Goal: Task Accomplishment & Management: Manage account settings

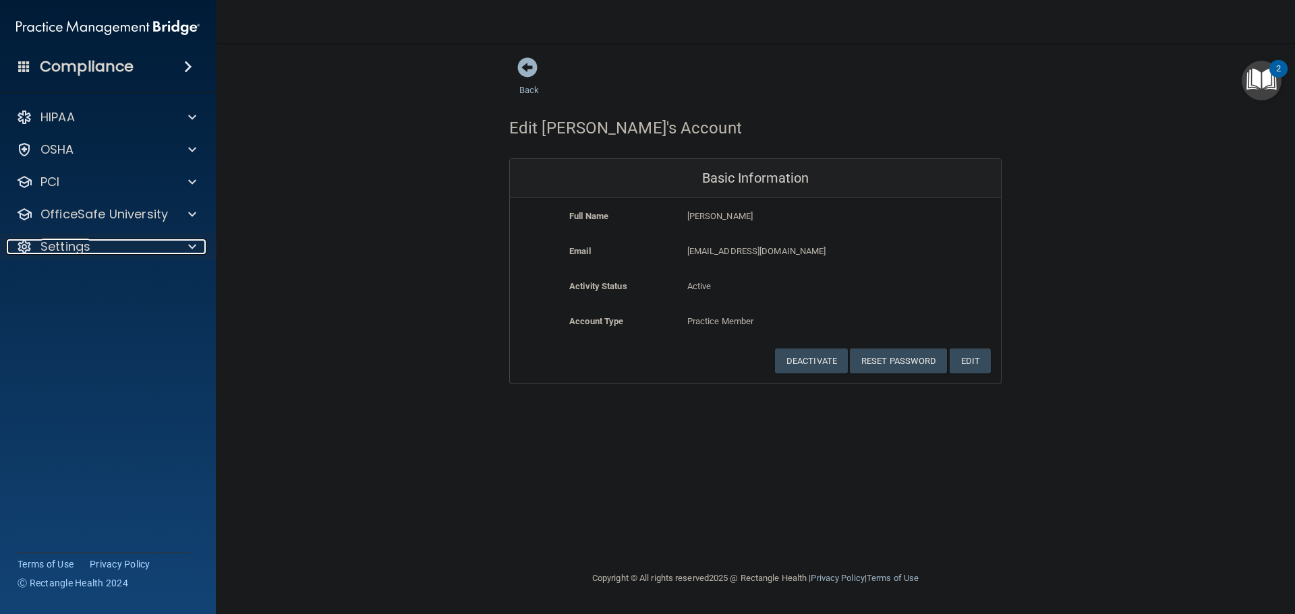
click at [175, 245] on div at bounding box center [190, 247] width 34 height 16
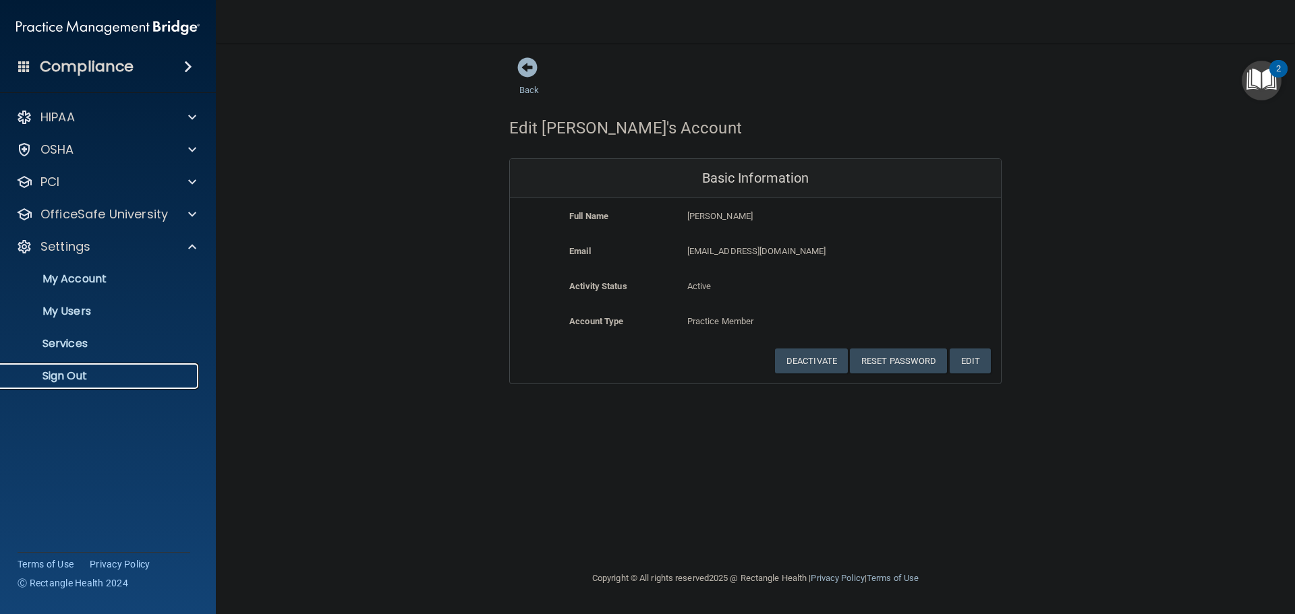
click at [88, 370] on p "Sign Out" at bounding box center [101, 376] width 184 height 13
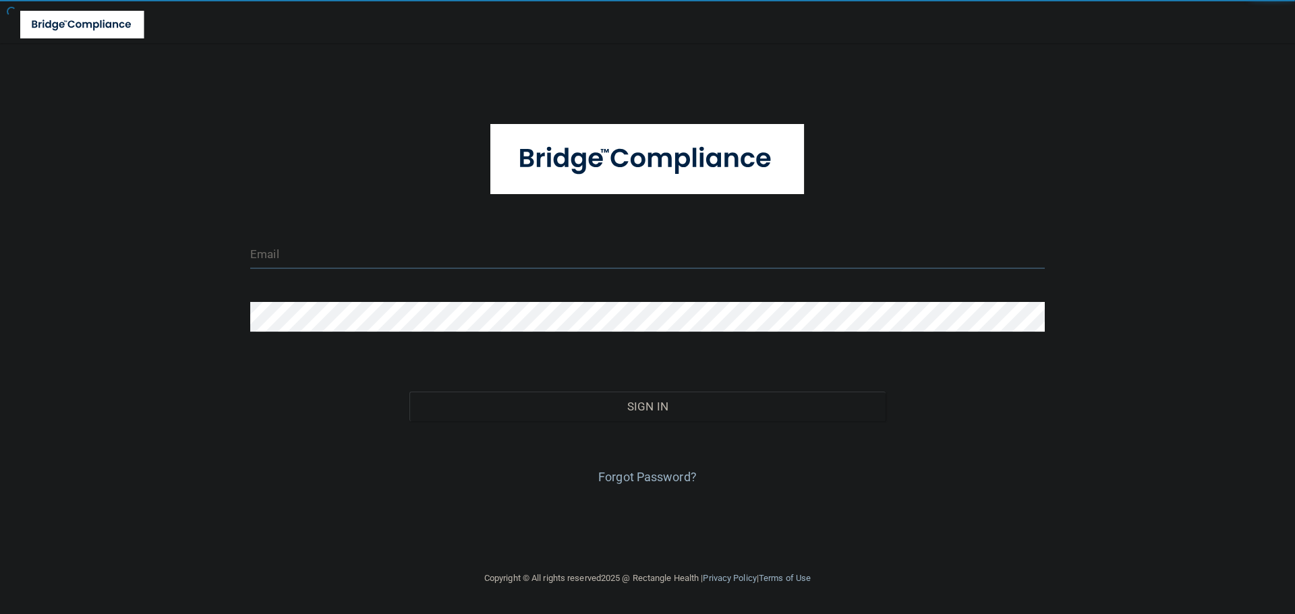
type input "[EMAIL_ADDRESS][DOMAIN_NAME]"
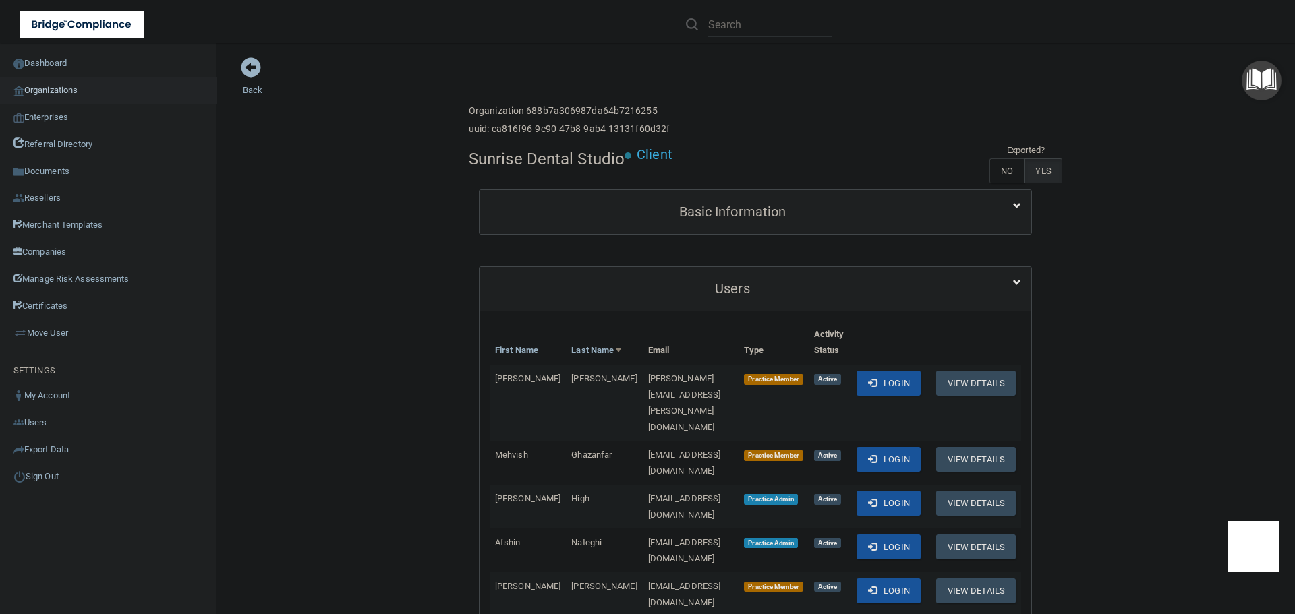
scroll to position [135, 0]
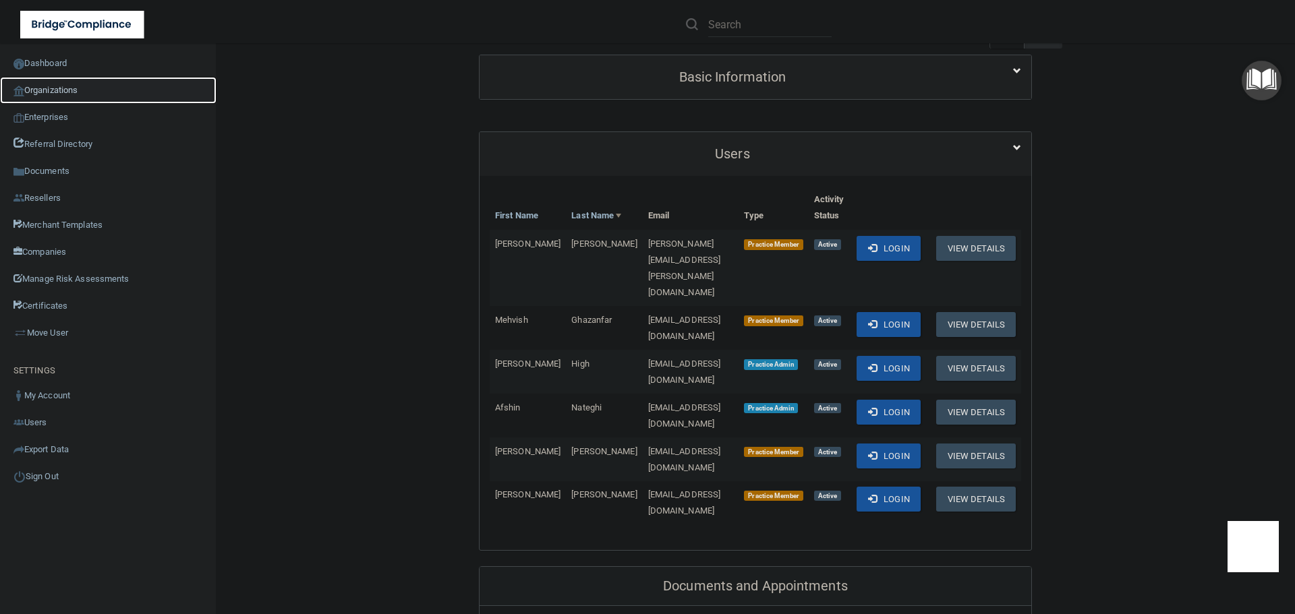
click at [68, 84] on link "Organizations" at bounding box center [108, 90] width 217 height 27
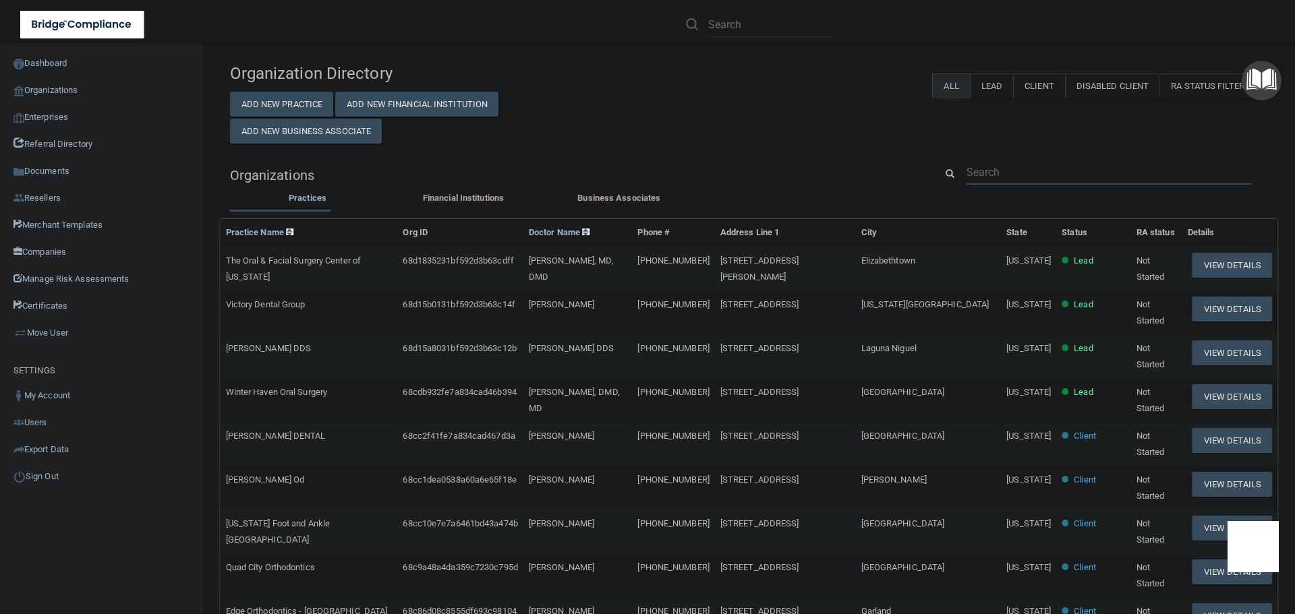
click at [992, 177] on input "text" at bounding box center [1109, 172] width 285 height 25
paste input "[PERSON_NAME][EMAIL_ADDRESS][DOMAIN_NAME]"
type input "[PERSON_NAME][EMAIL_ADDRESS][DOMAIN_NAME]"
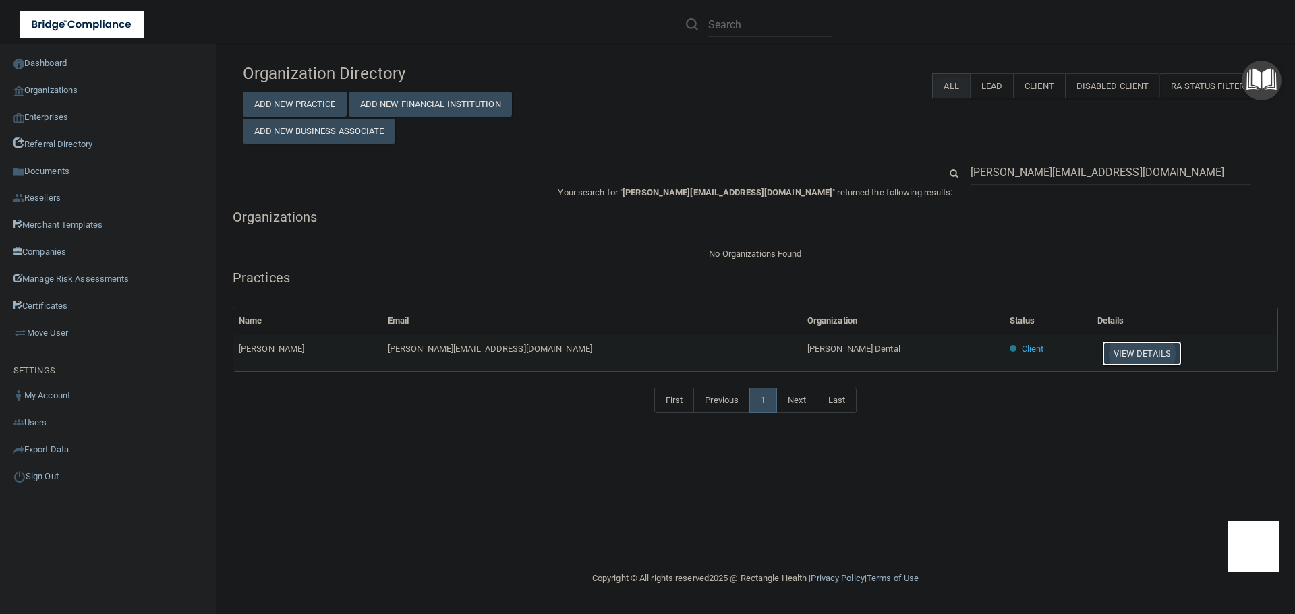
click at [1102, 362] on button "View Details" at bounding box center [1142, 353] width 80 height 25
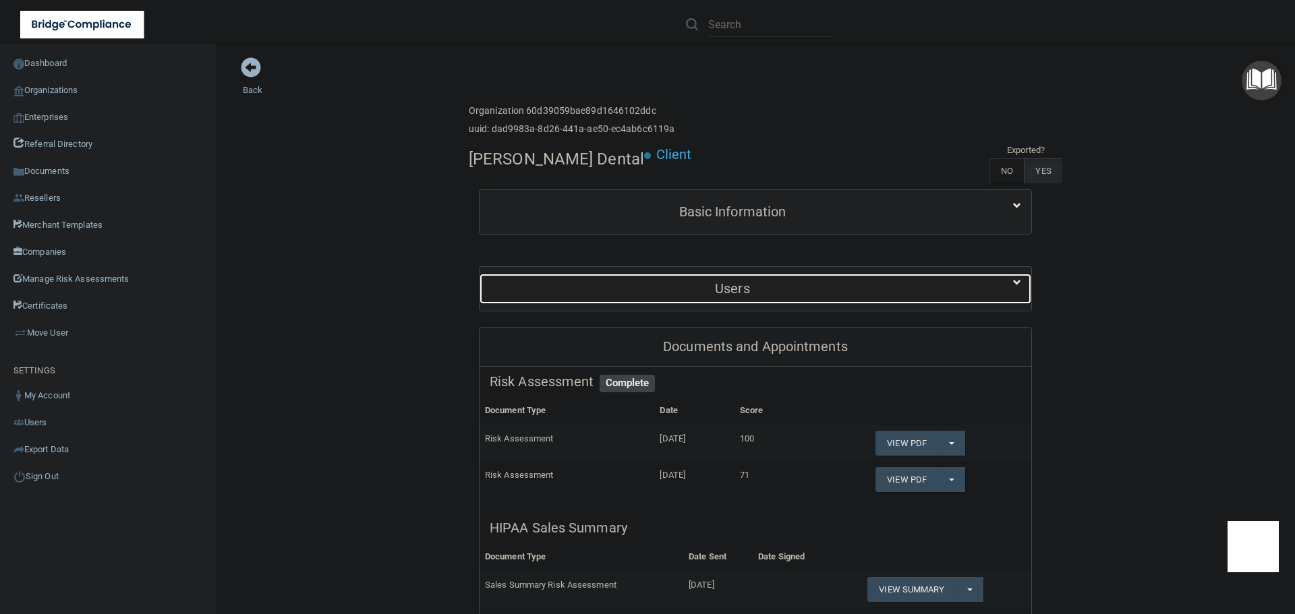
click at [788, 285] on h5 "Users" at bounding box center [733, 288] width 486 height 15
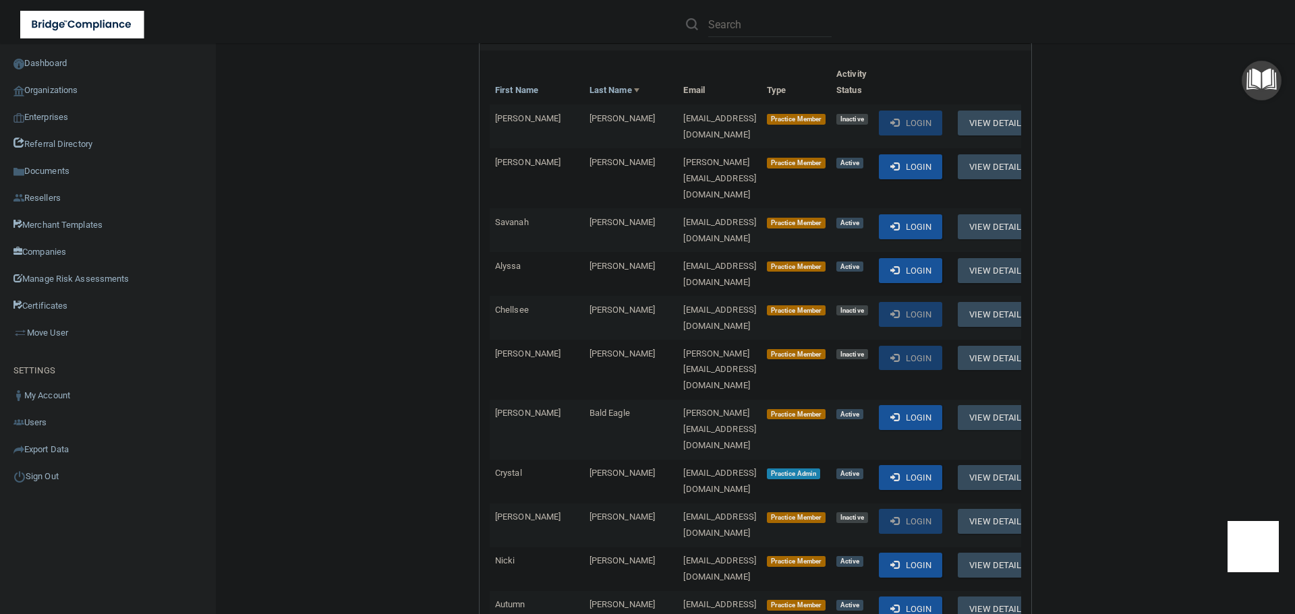
scroll to position [405, 0]
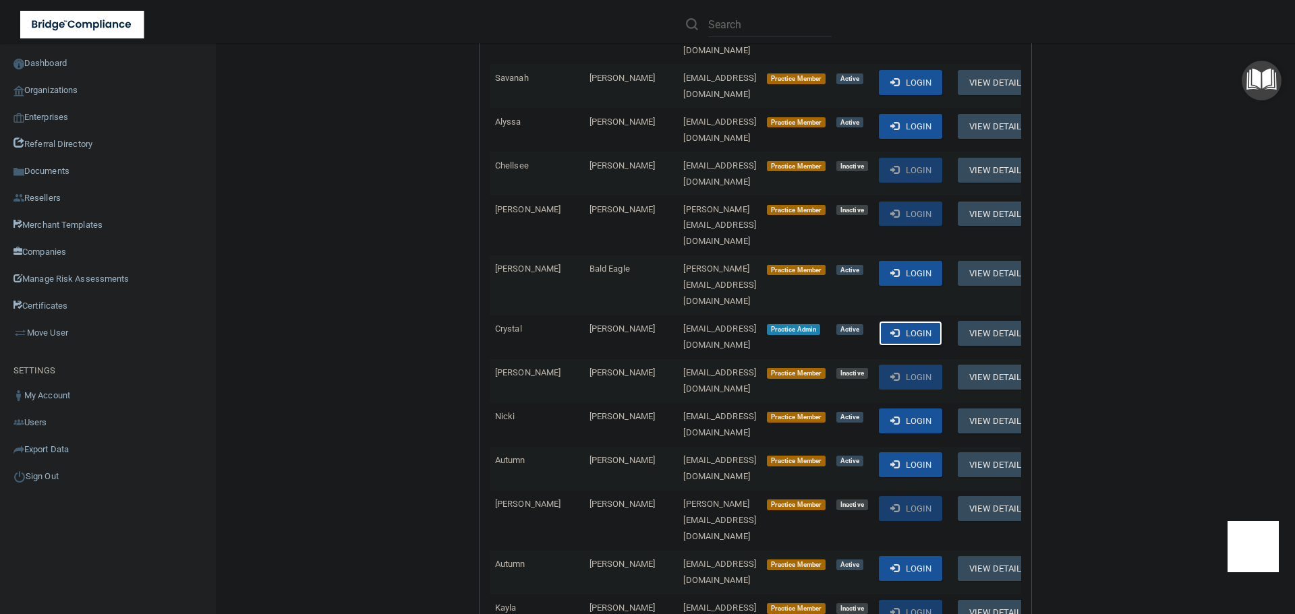
click at [916, 321] on button "Login" at bounding box center [911, 333] width 64 height 25
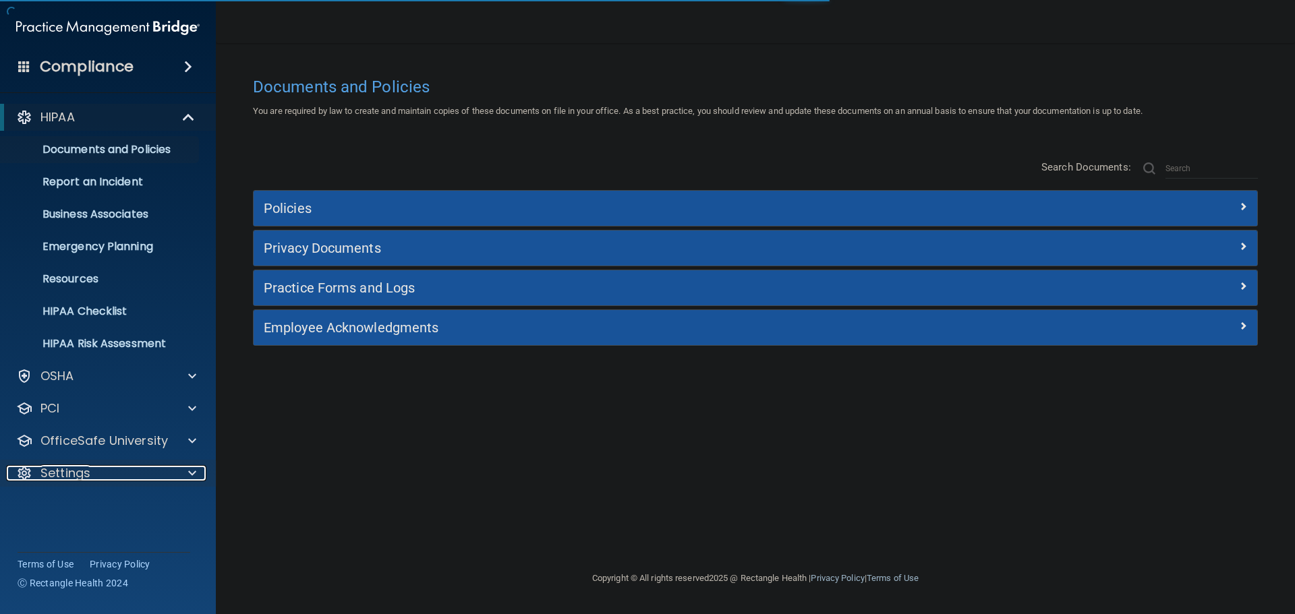
click at [196, 471] on span at bounding box center [192, 473] width 8 height 16
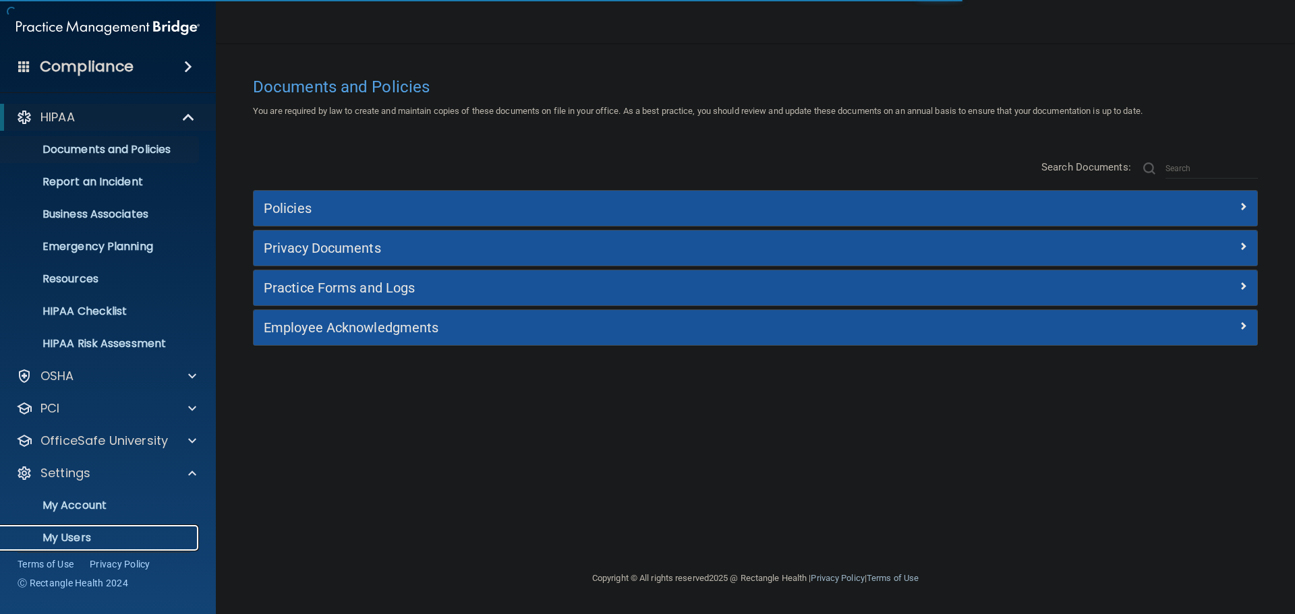
click at [67, 534] on p "My Users" at bounding box center [101, 538] width 184 height 13
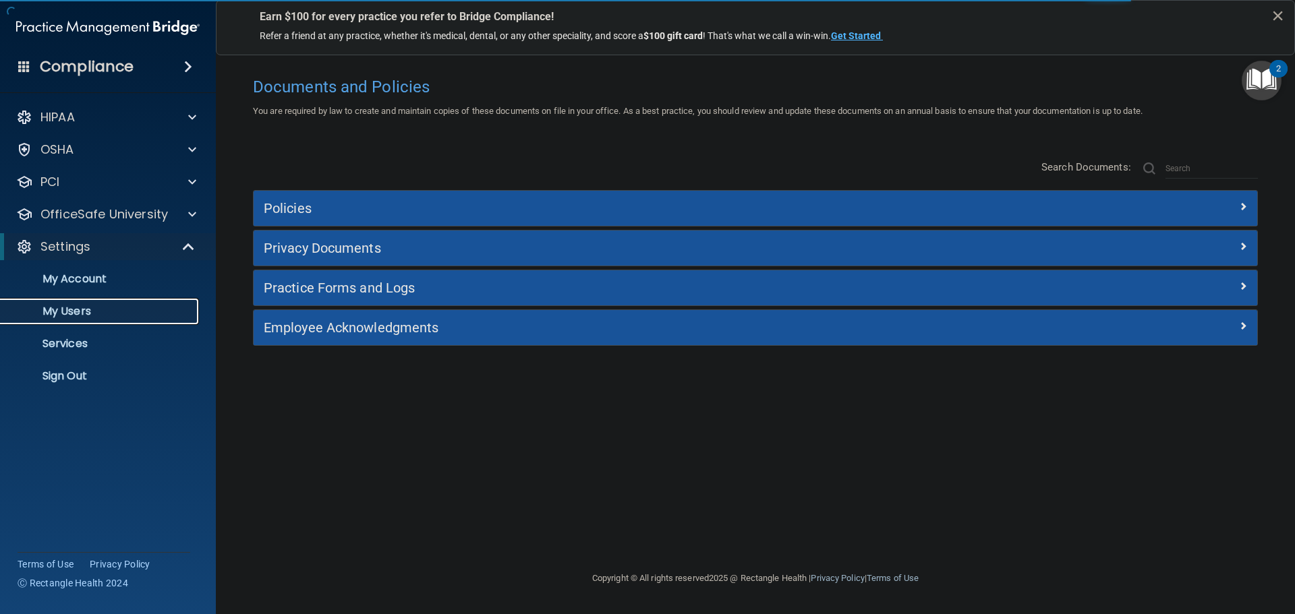
select select "20"
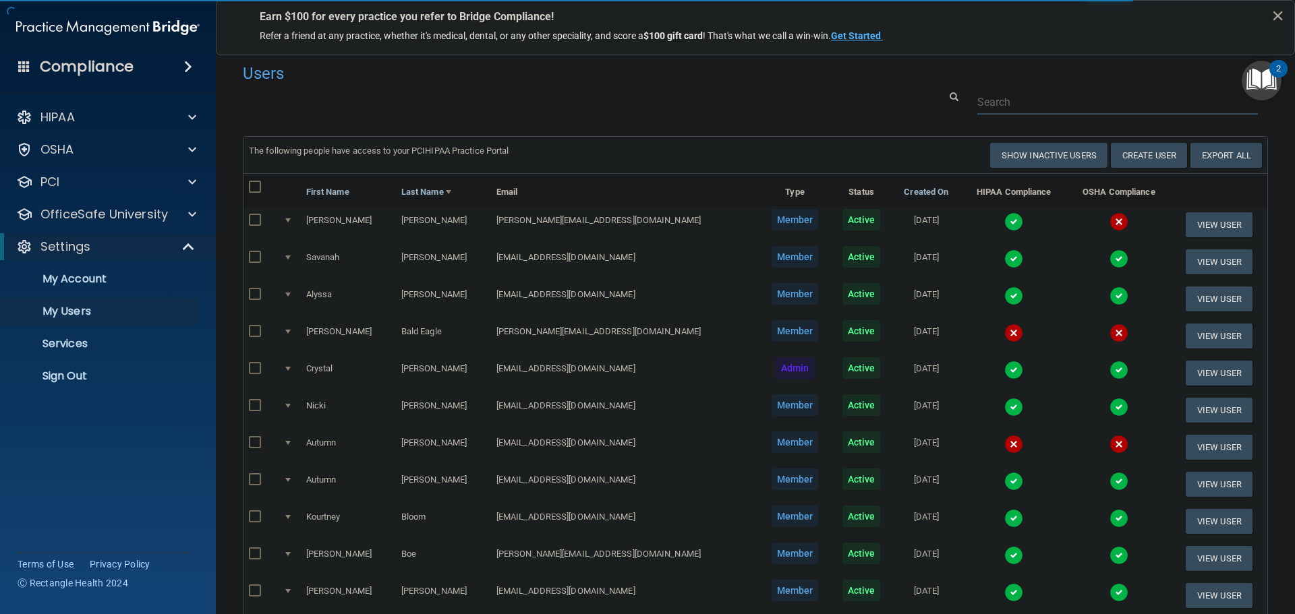
click at [1060, 105] on input "text" at bounding box center [1117, 102] width 281 height 25
paste input "murphy@dakotadental4kids.com"
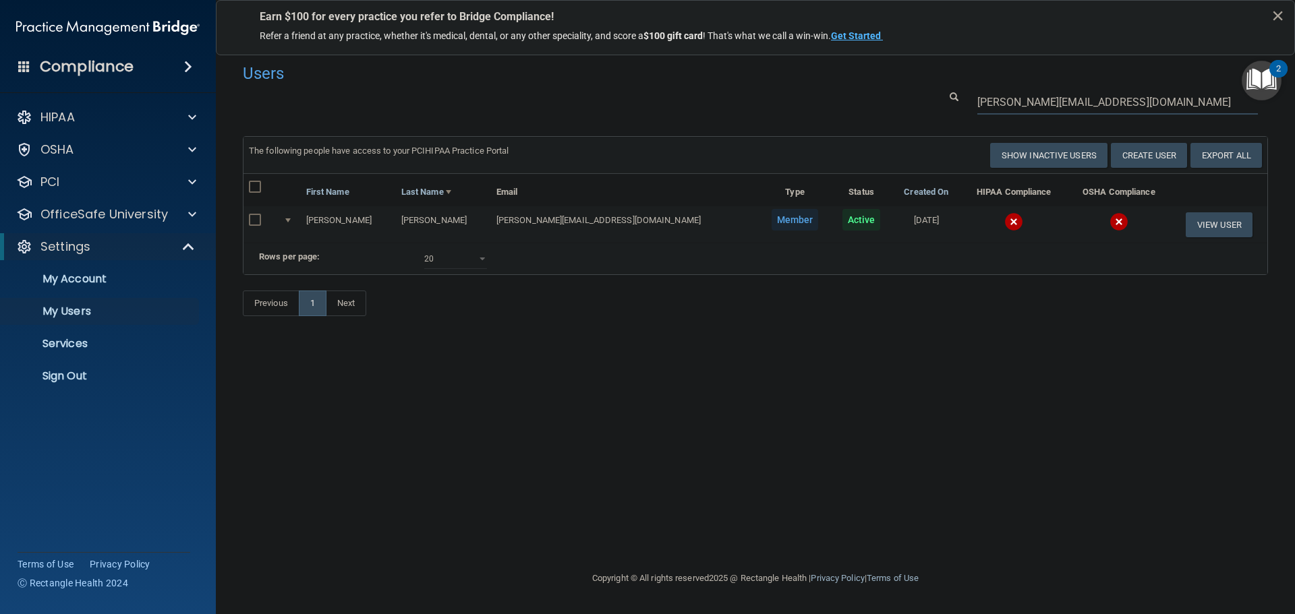
type input "murphy@dakotadental4kids.com"
click at [1004, 219] on img at bounding box center [1013, 221] width 19 height 19
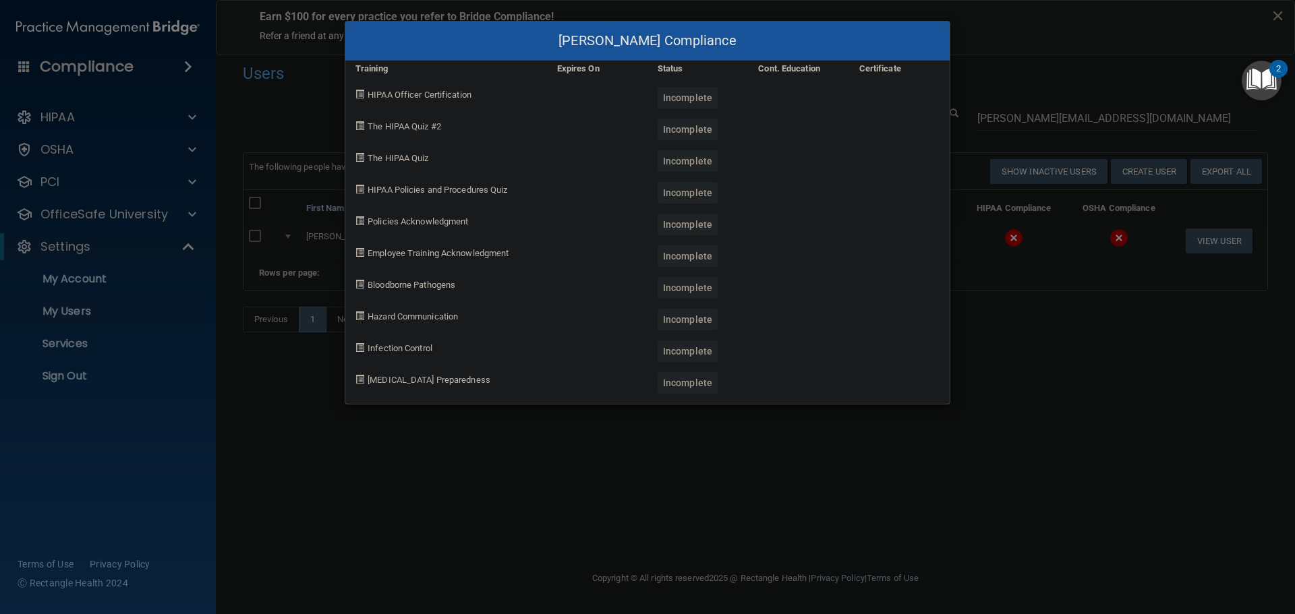
click at [1046, 372] on div "Murphy Casey's Compliance Training Expires On Status Cont. Education Certificat…" at bounding box center [647, 307] width 1295 height 614
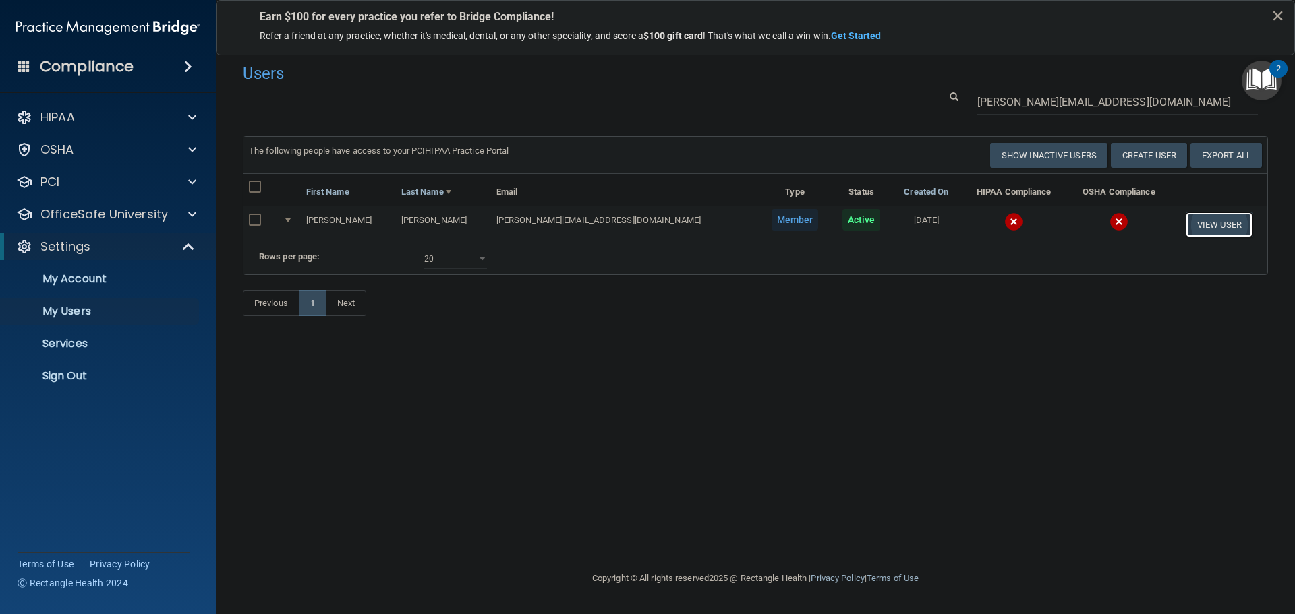
click at [1200, 221] on button "View User" at bounding box center [1219, 224] width 67 height 25
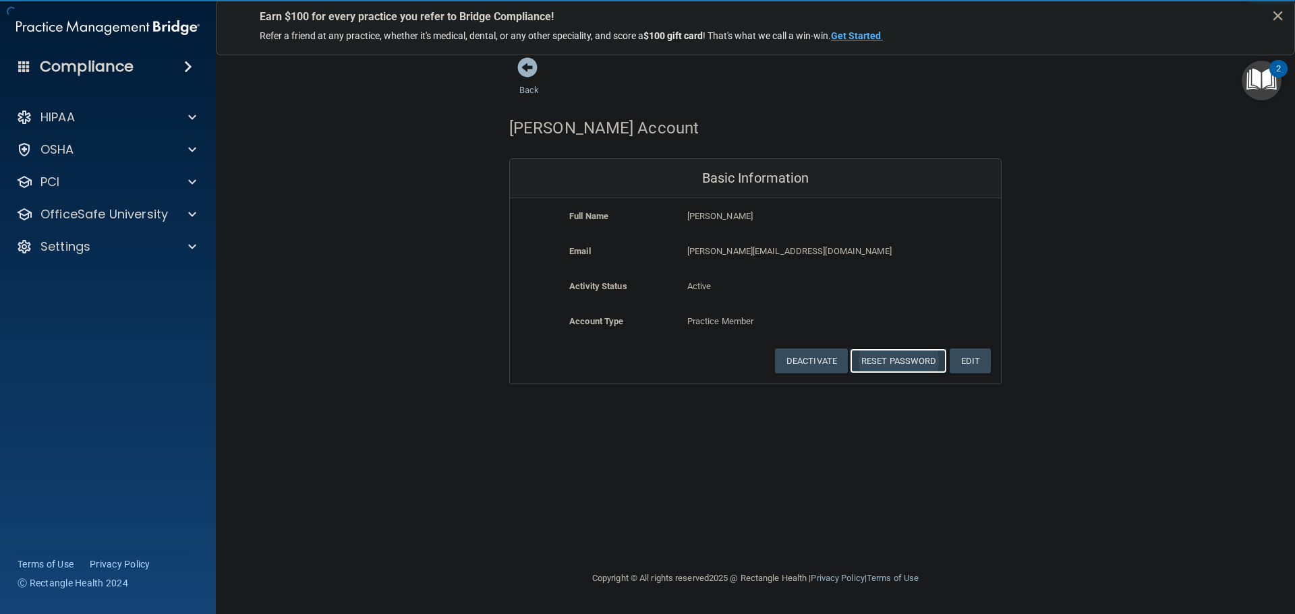
click at [884, 360] on button "Reset Password" at bounding box center [898, 361] width 97 height 25
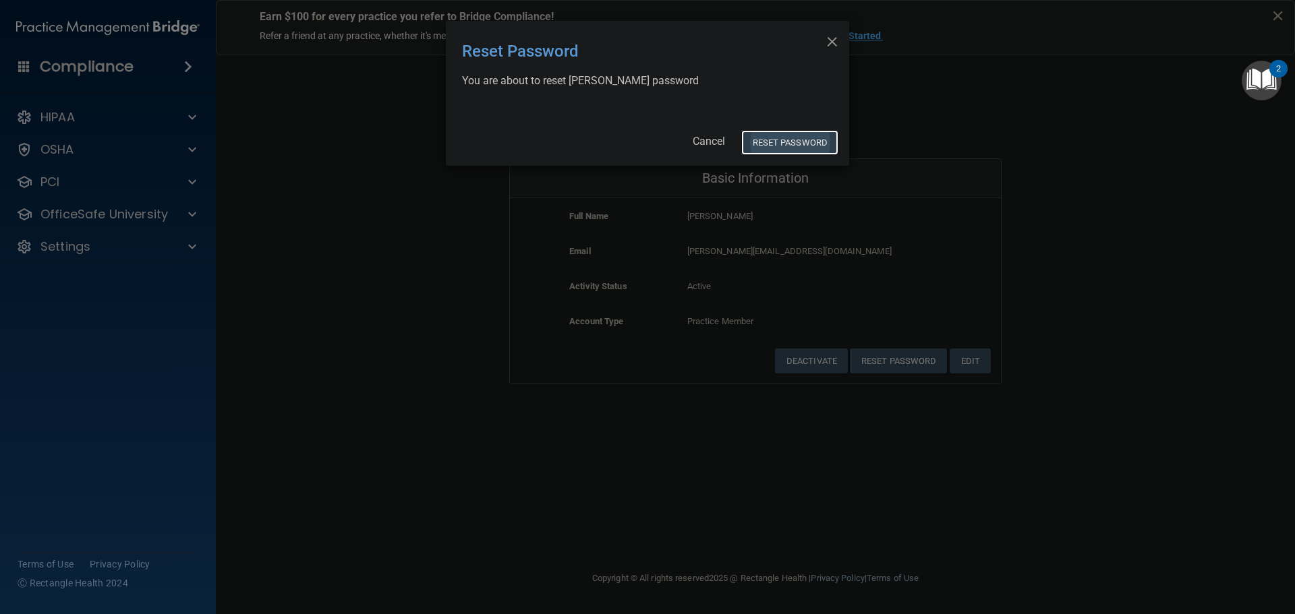
click at [780, 138] on button "Reset Password" at bounding box center [789, 142] width 97 height 25
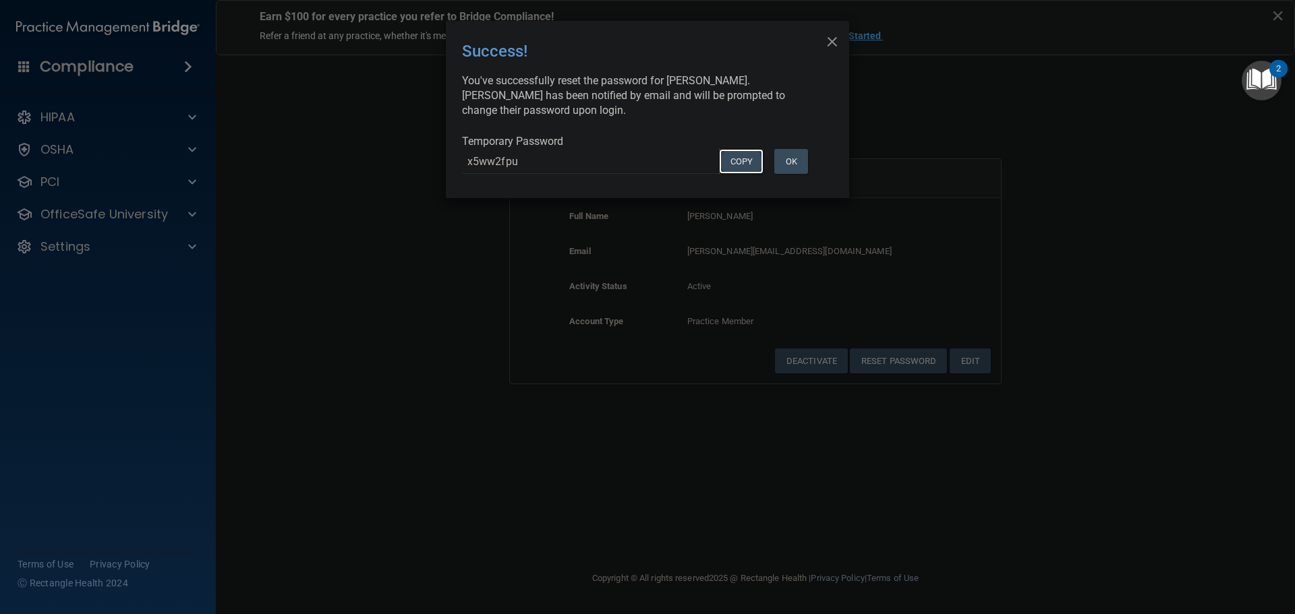
click at [739, 156] on button "COPY" at bounding box center [741, 161] width 45 height 25
click at [374, 267] on div "× Close Success! You've successfully reset the password for Murphy Casey. Murph…" at bounding box center [647, 307] width 1295 height 614
